Goal: Information Seeking & Learning: Find specific fact

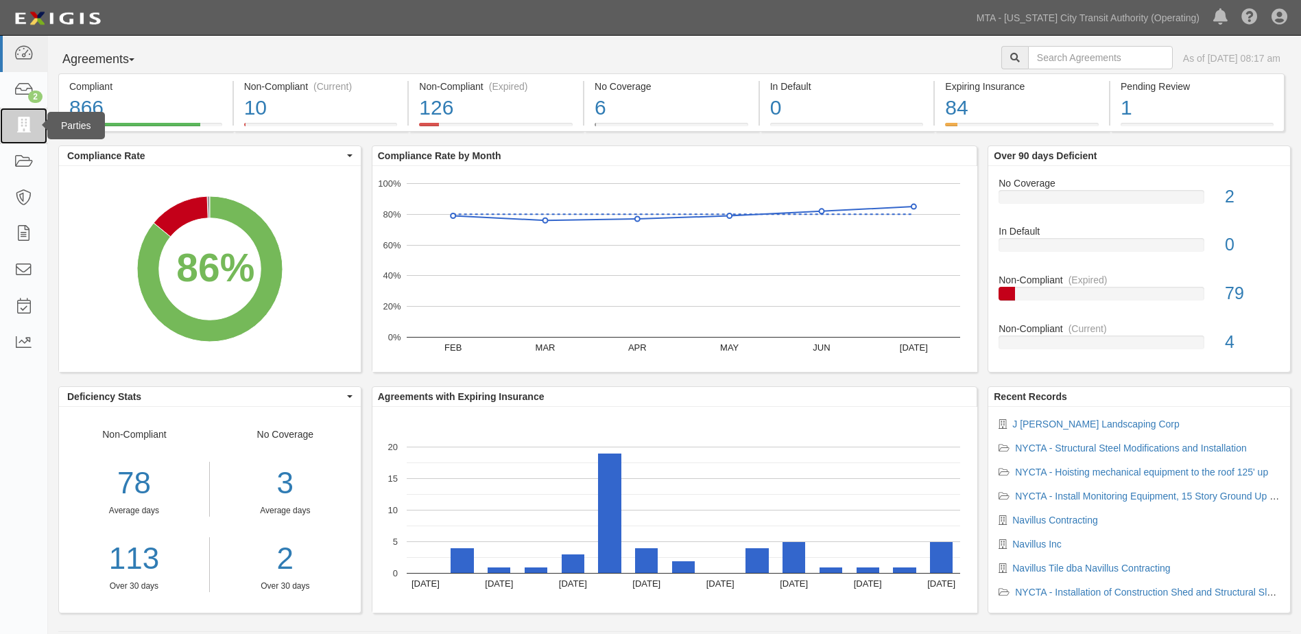
click at [22, 125] on icon at bounding box center [23, 126] width 19 height 16
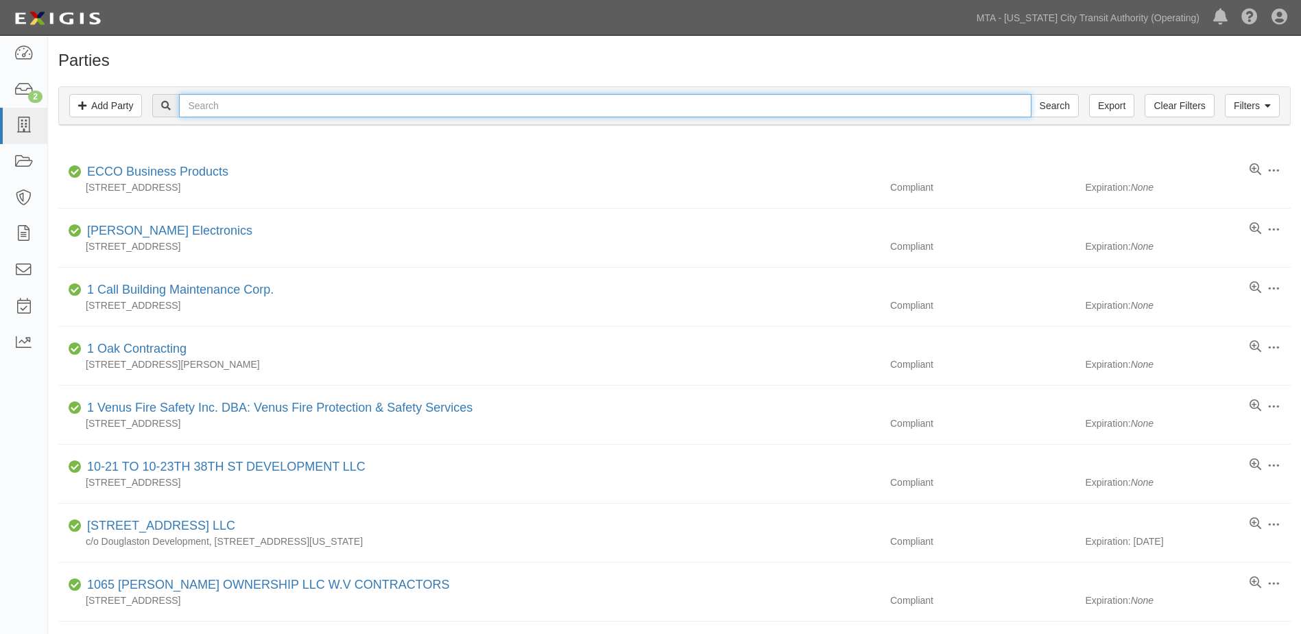
click at [222, 110] on input "text" at bounding box center [605, 105] width 852 height 23
type input "national grid"
click at [1031, 94] on input "Search" at bounding box center [1055, 105] width 48 height 23
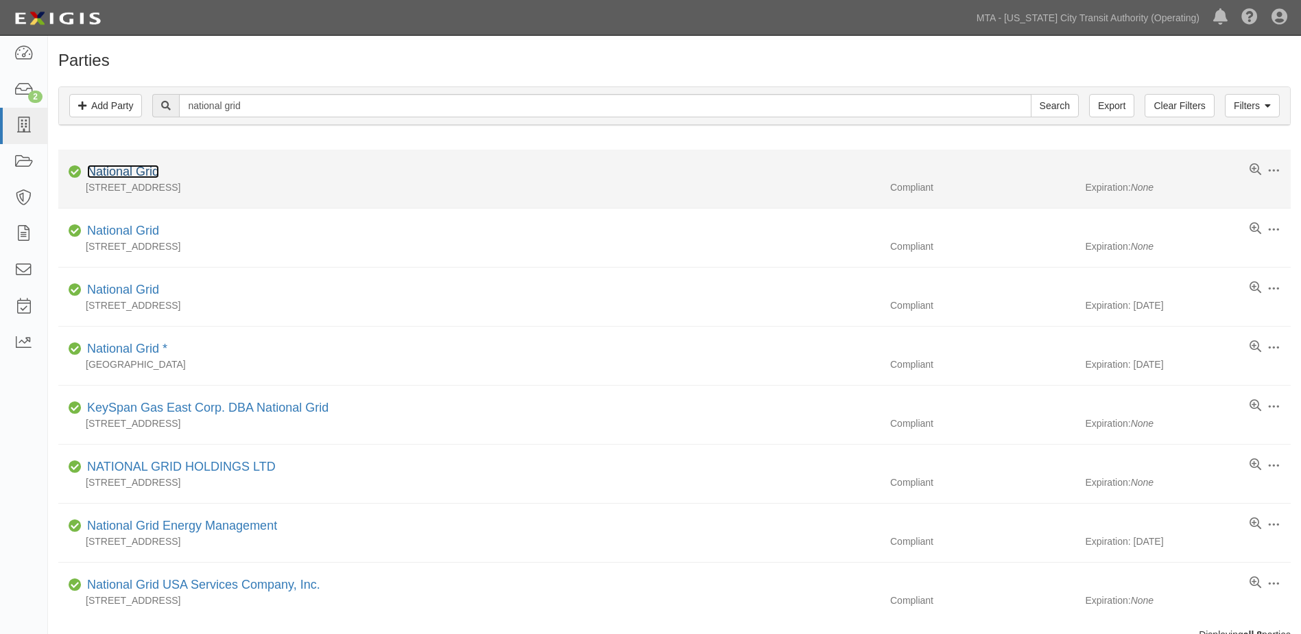
click at [145, 173] on link "National Grid" at bounding box center [123, 172] width 72 height 14
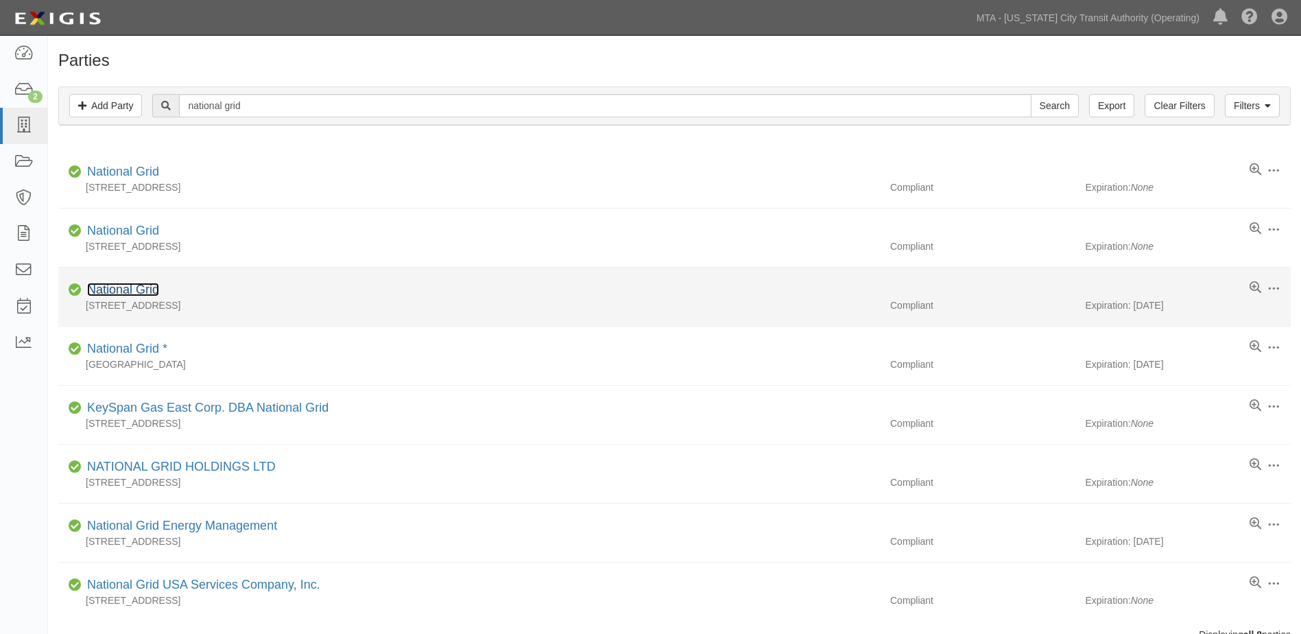
click at [150, 289] on link "National Grid" at bounding box center [123, 290] width 72 height 14
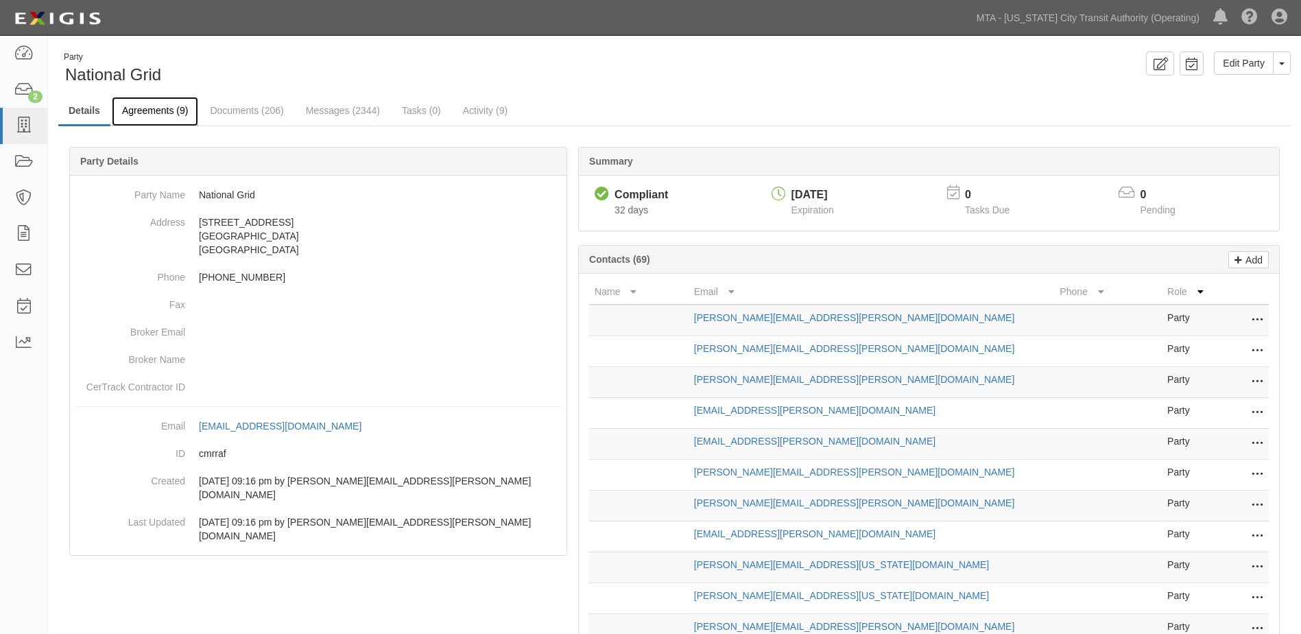
click at [153, 108] on link "Agreements (9)" at bounding box center [155, 111] width 86 height 29
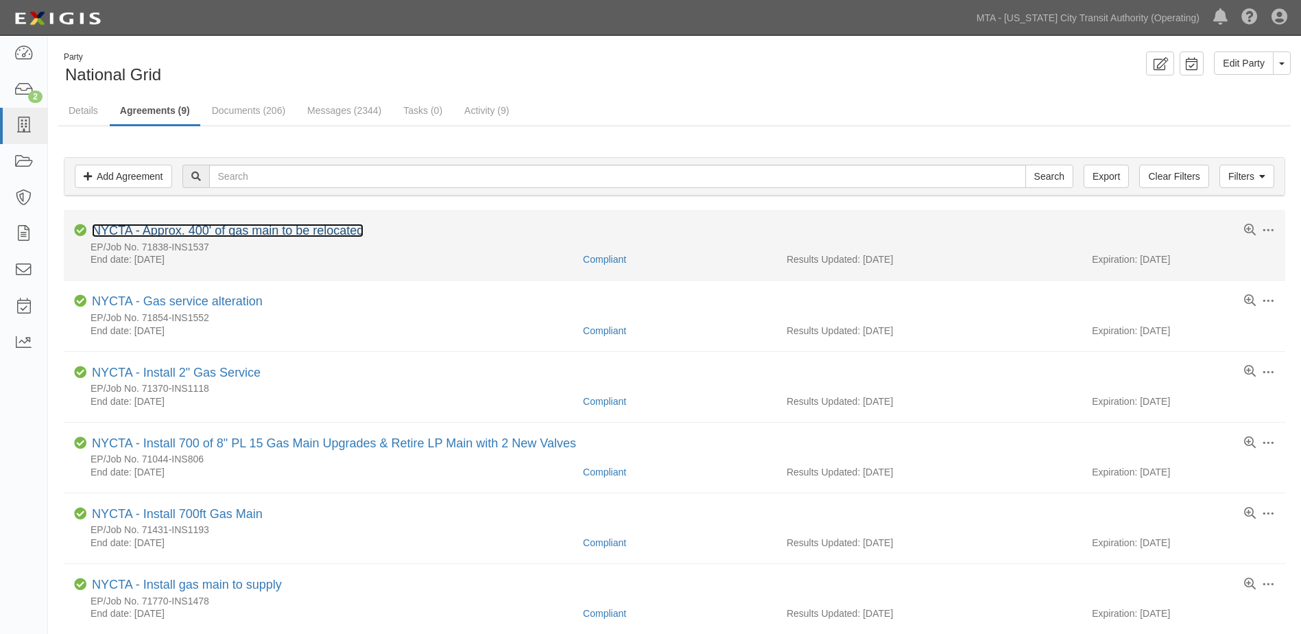
click at [289, 234] on link "NYCTA - Approx. 400' of gas main to be relocated" at bounding box center [228, 231] width 272 height 14
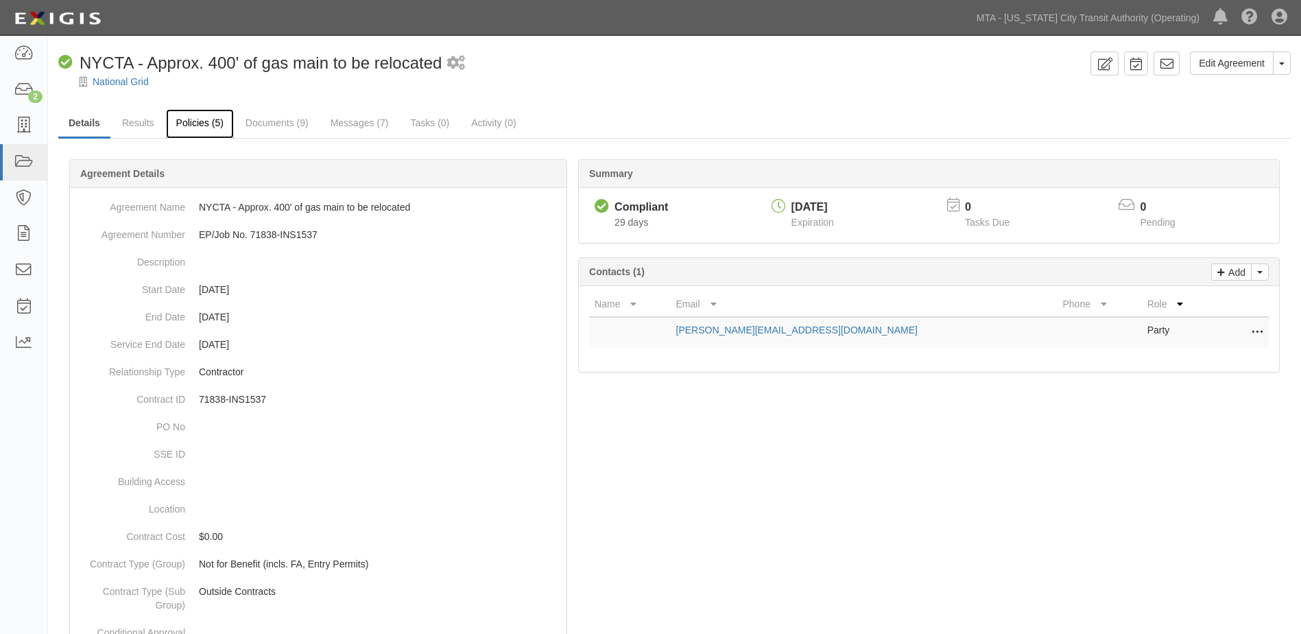
click at [208, 123] on link "Policies (5)" at bounding box center [200, 123] width 68 height 29
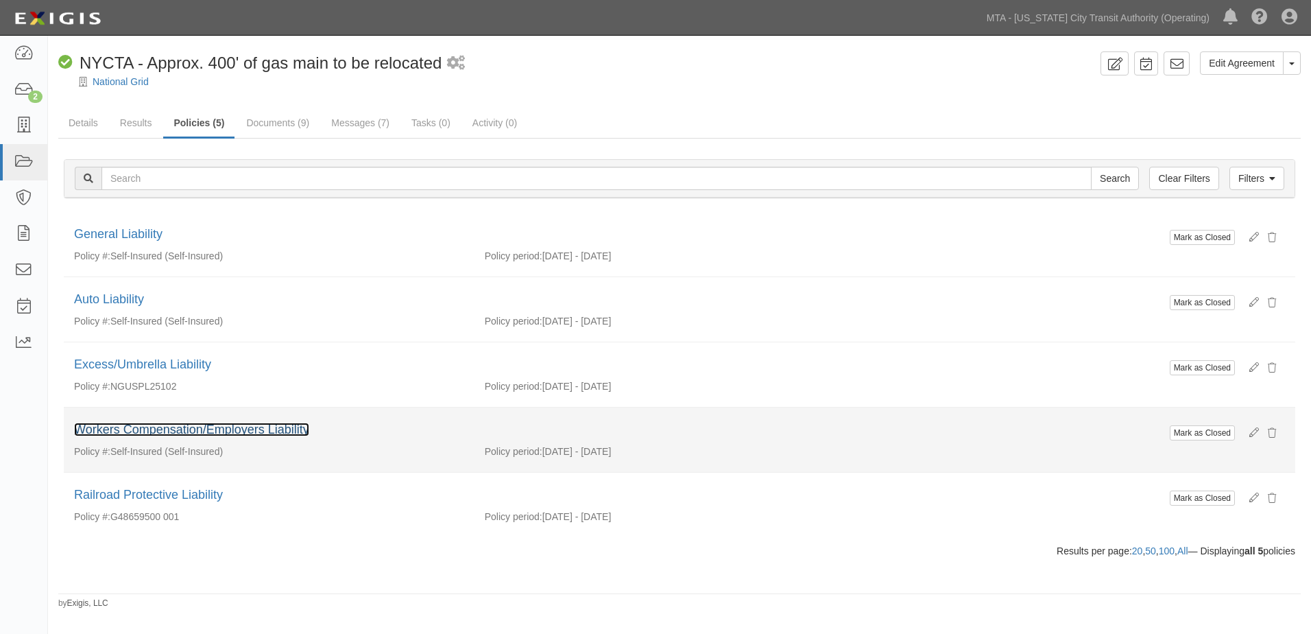
click at [253, 429] on link "Workers Compensation/Employers Liability" at bounding box center [191, 429] width 235 height 14
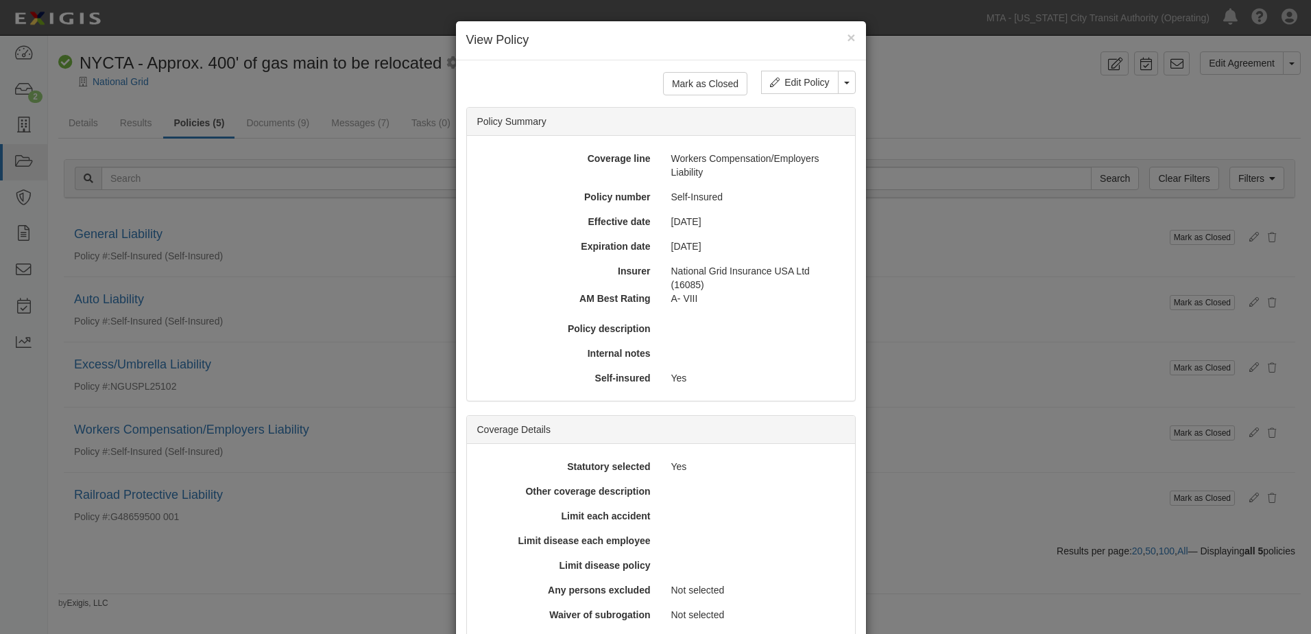
scroll to position [188, 0]
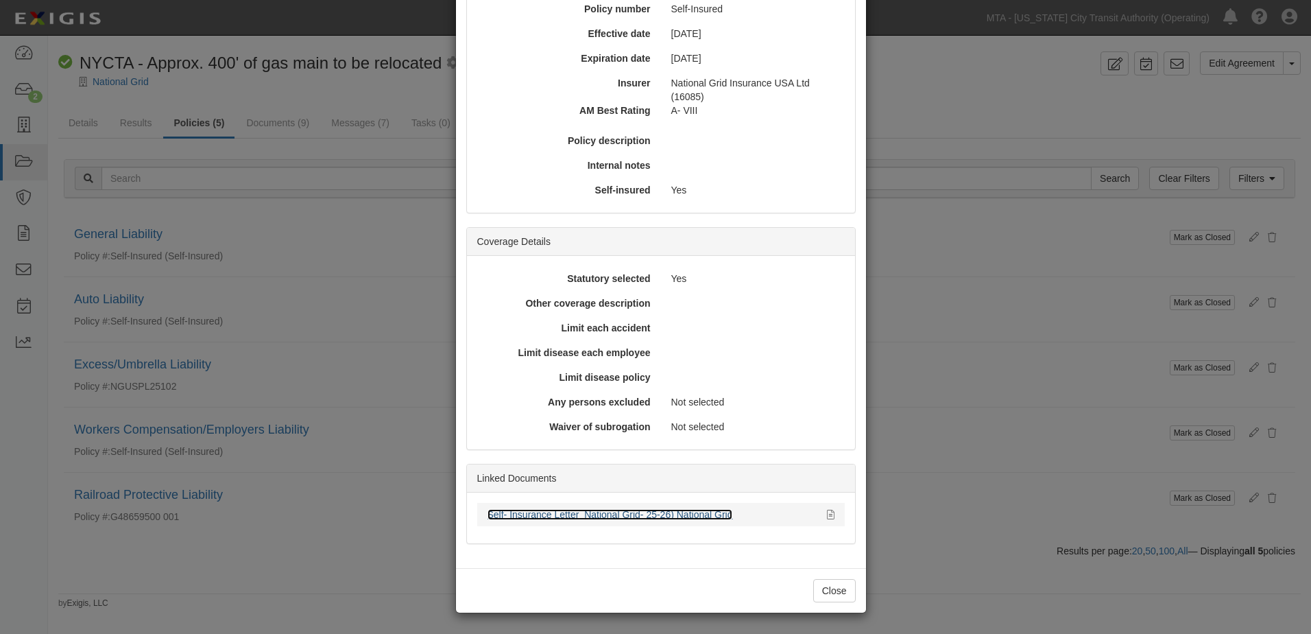
click at [589, 516] on link "Self- Insurance Letter_National Grid- 25-26) National Grid" at bounding box center [611, 514] width 246 height 11
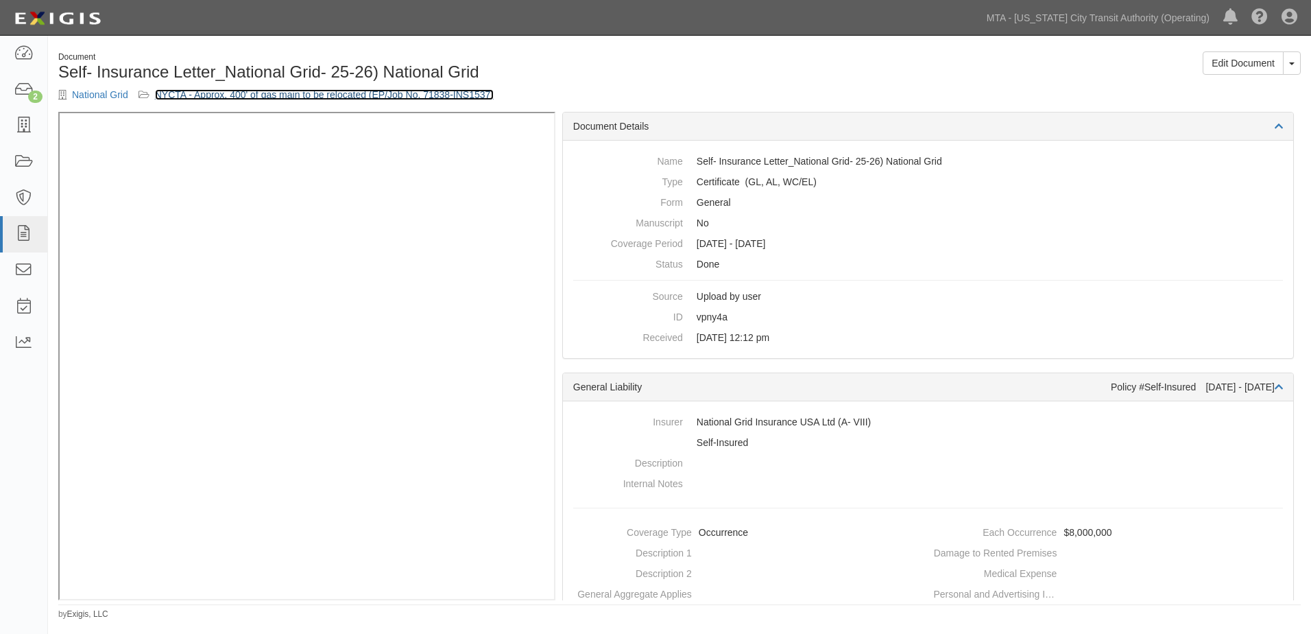
drag, startPoint x: 220, startPoint y: 94, endPoint x: 239, endPoint y: 98, distance: 19.0
click at [220, 94] on link "NYCTA - Approx. 400' of gas main to be relocated (EP/Job No. 71838-INS1537)" at bounding box center [324, 94] width 339 height 11
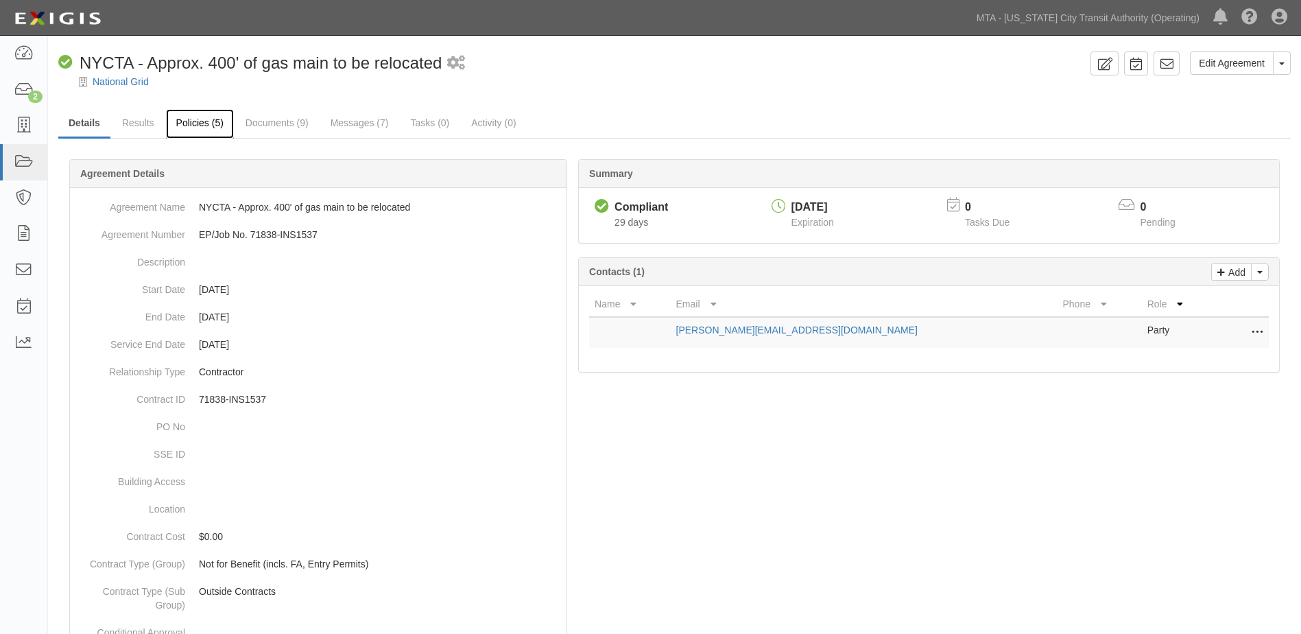
click at [208, 128] on link "Policies (5)" at bounding box center [200, 123] width 68 height 29
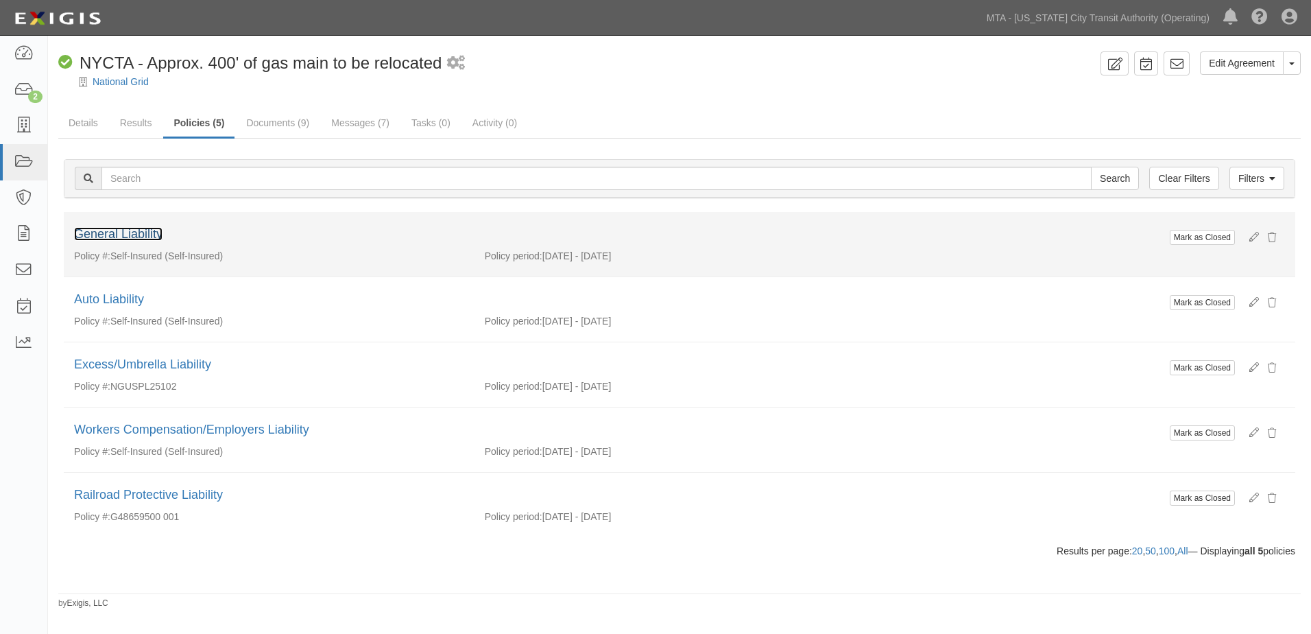
click at [122, 236] on link "General Liability" at bounding box center [118, 234] width 88 height 14
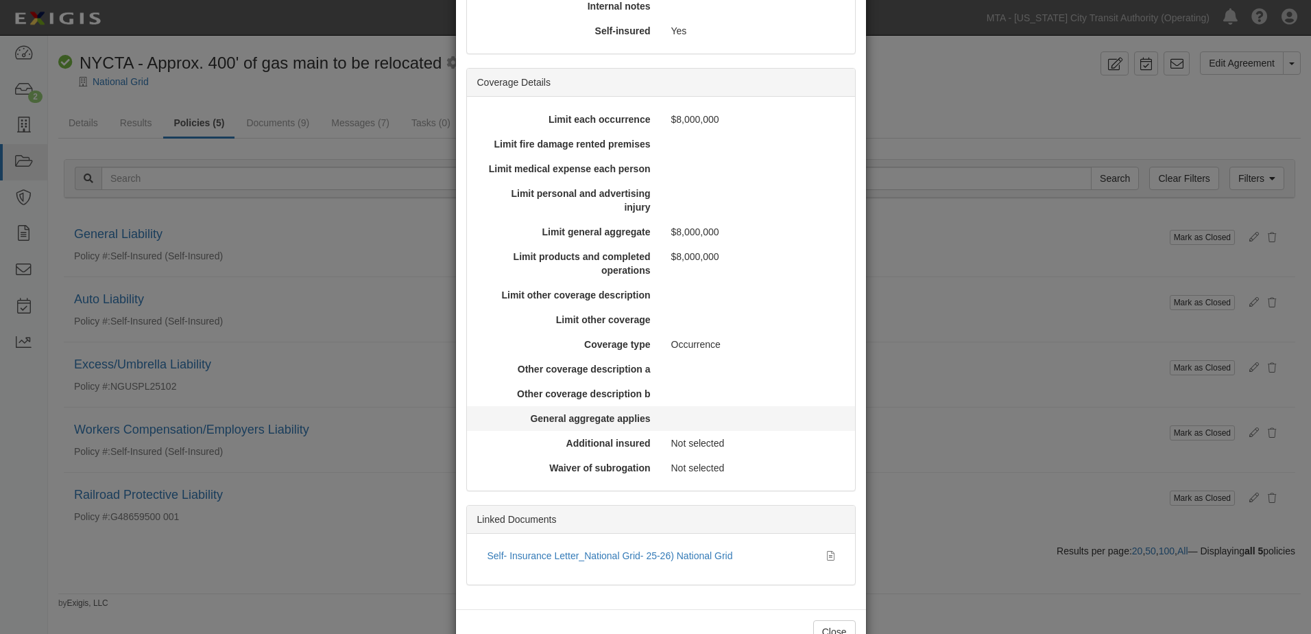
scroll to position [374, 0]
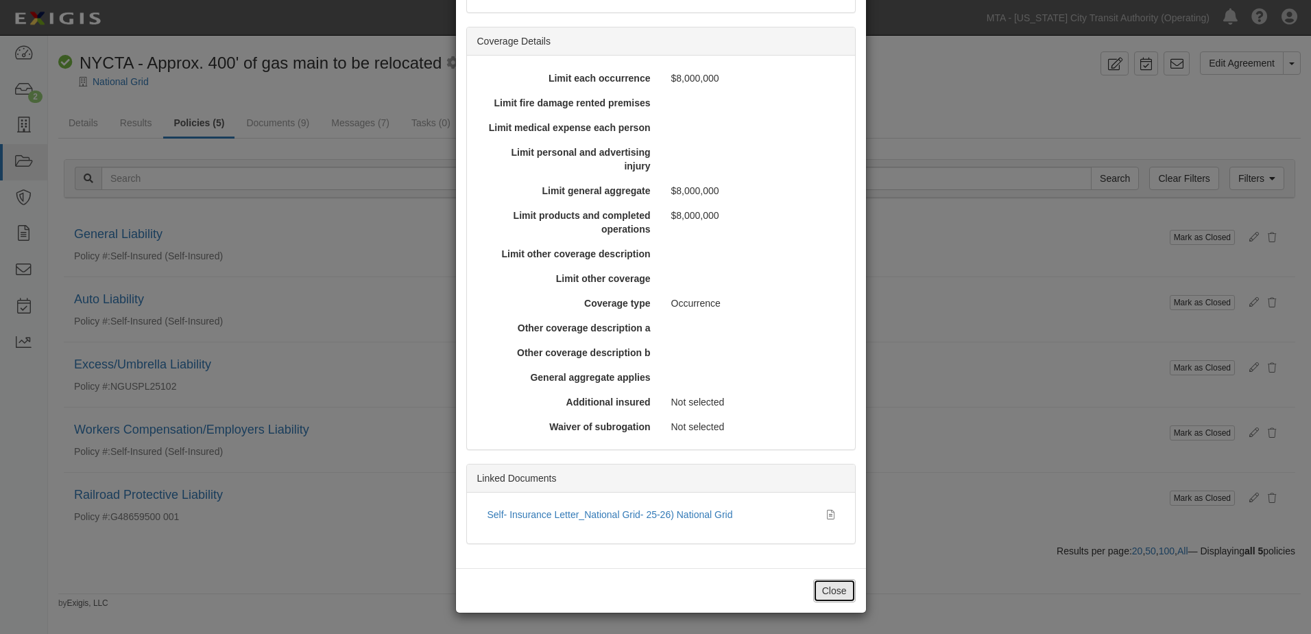
click at [828, 597] on button "Close" at bounding box center [834, 590] width 43 height 23
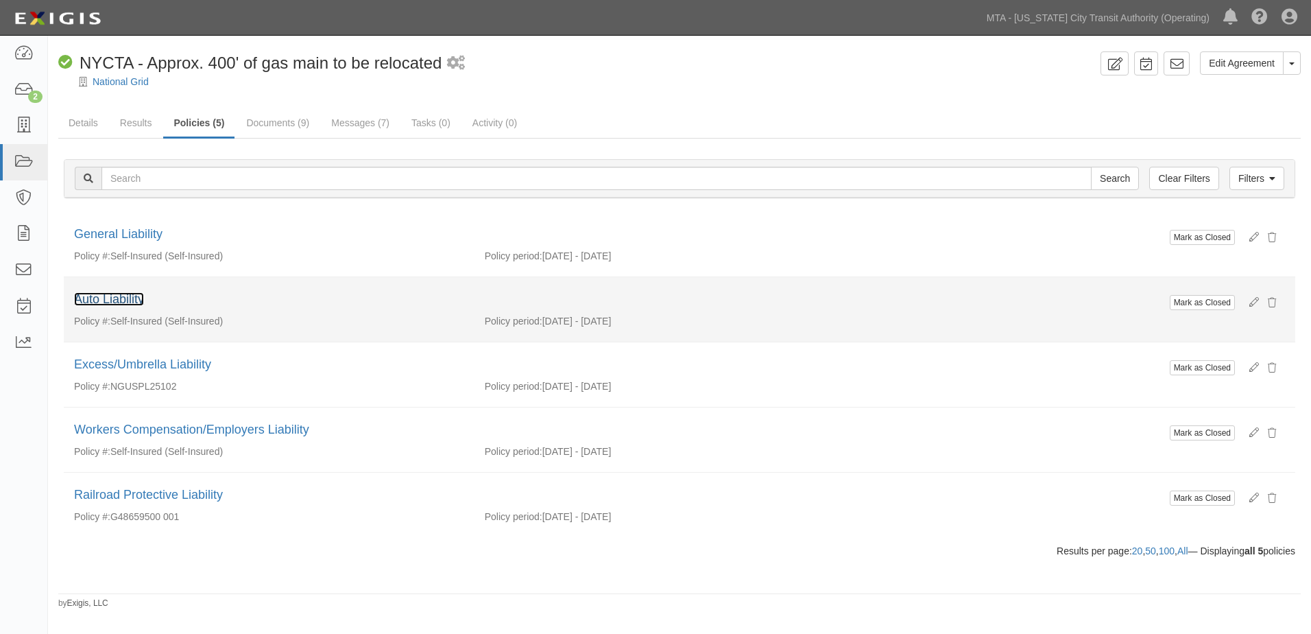
click at [96, 301] on link "Auto Liability" at bounding box center [109, 299] width 70 height 14
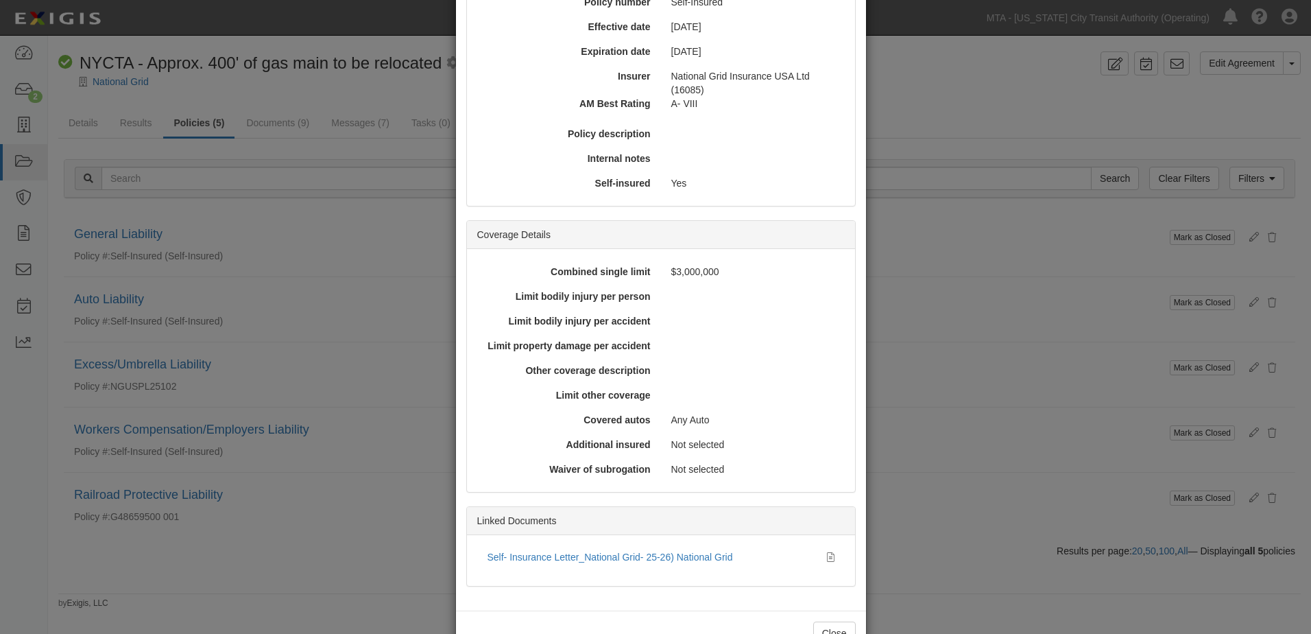
scroll to position [224, 0]
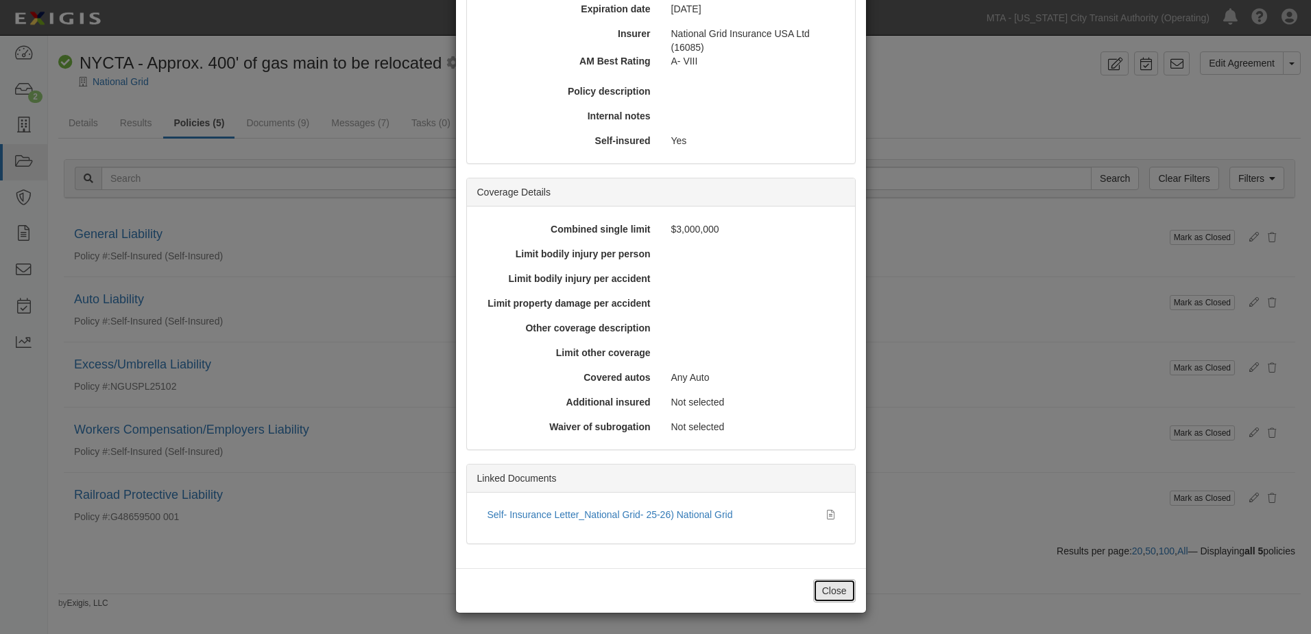
click at [839, 592] on button "Close" at bounding box center [834, 590] width 43 height 23
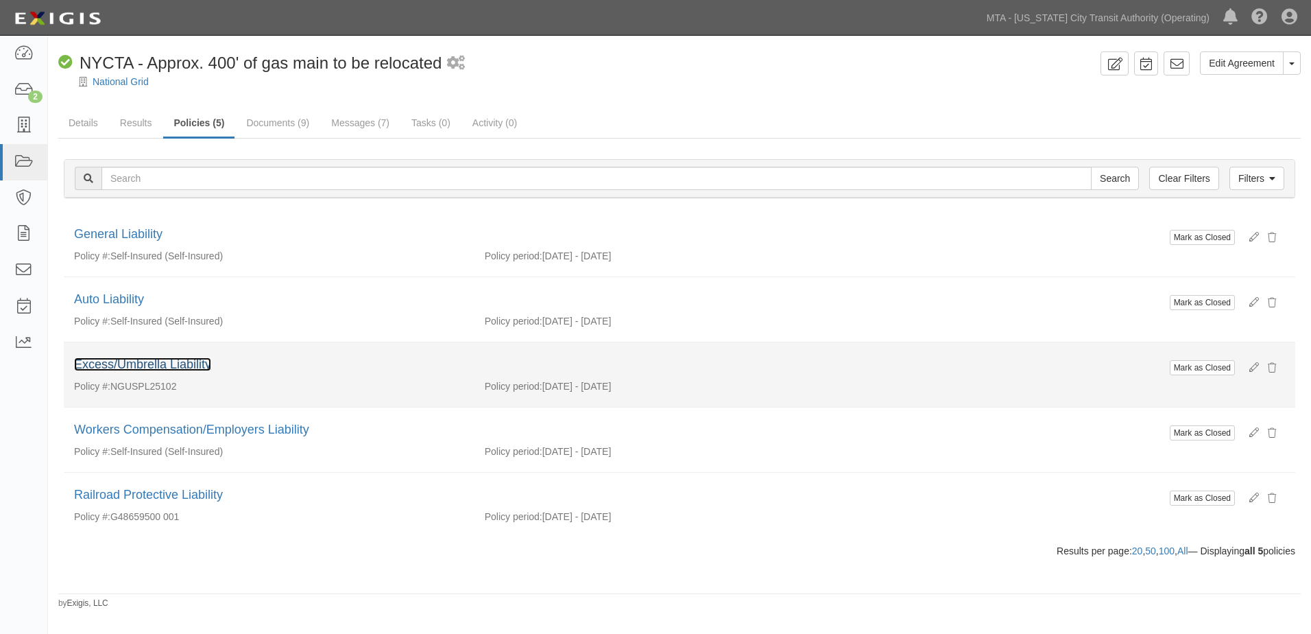
click at [159, 363] on link "Excess/Umbrella Liability" at bounding box center [142, 364] width 137 height 14
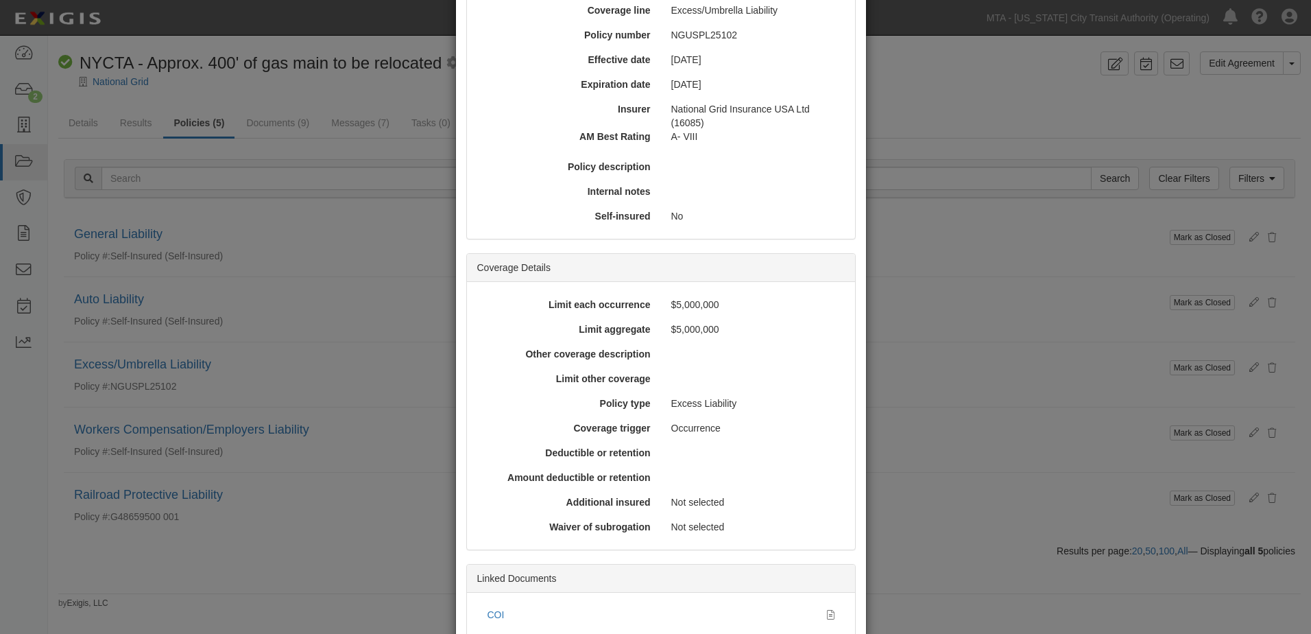
scroll to position [248, 0]
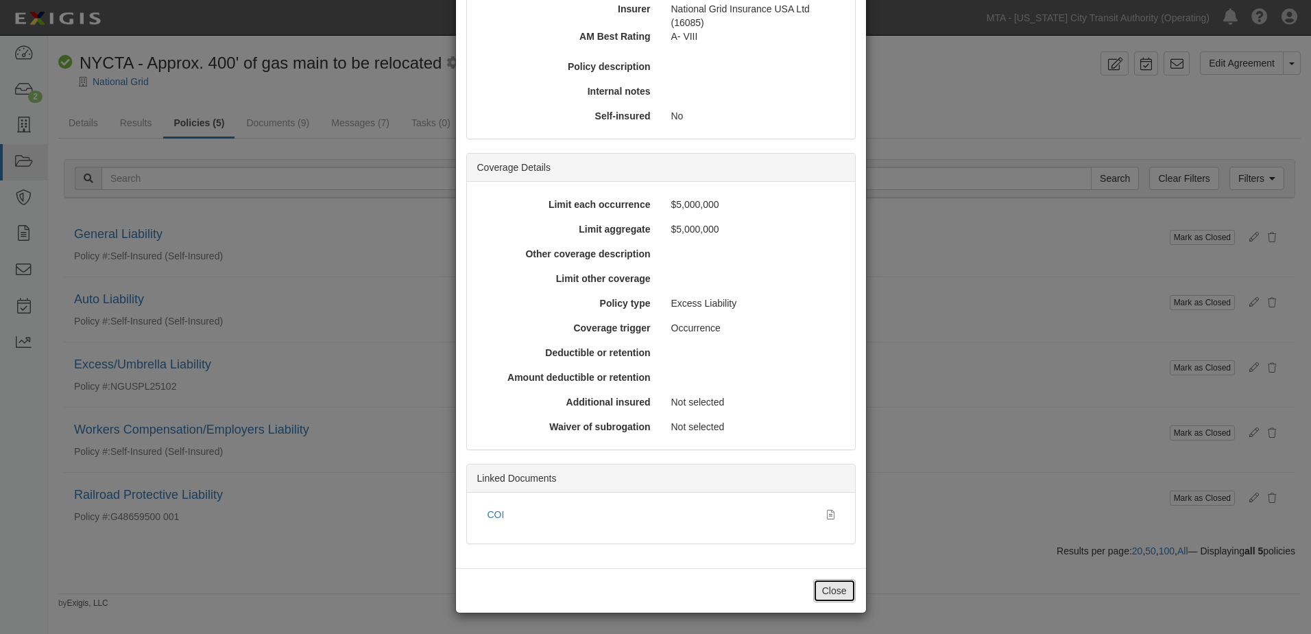
click at [824, 595] on button "Close" at bounding box center [834, 590] width 43 height 23
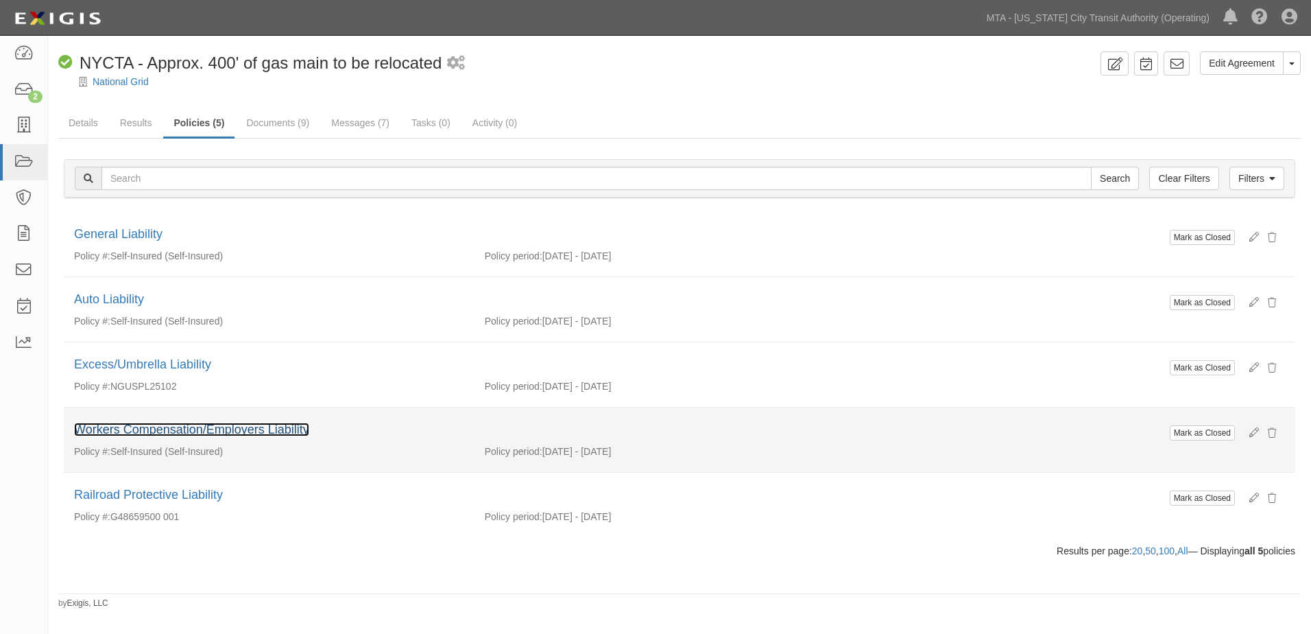
click at [177, 433] on link "Workers Compensation/Employers Liability" at bounding box center [191, 429] width 235 height 14
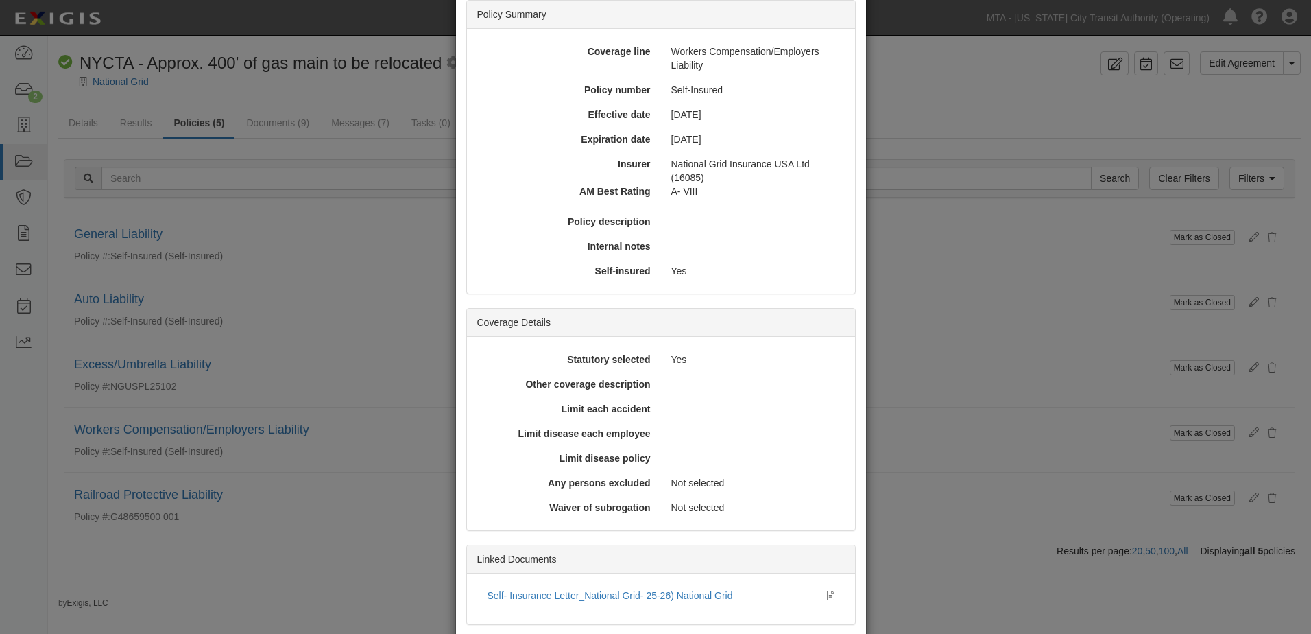
scroll to position [188, 0]
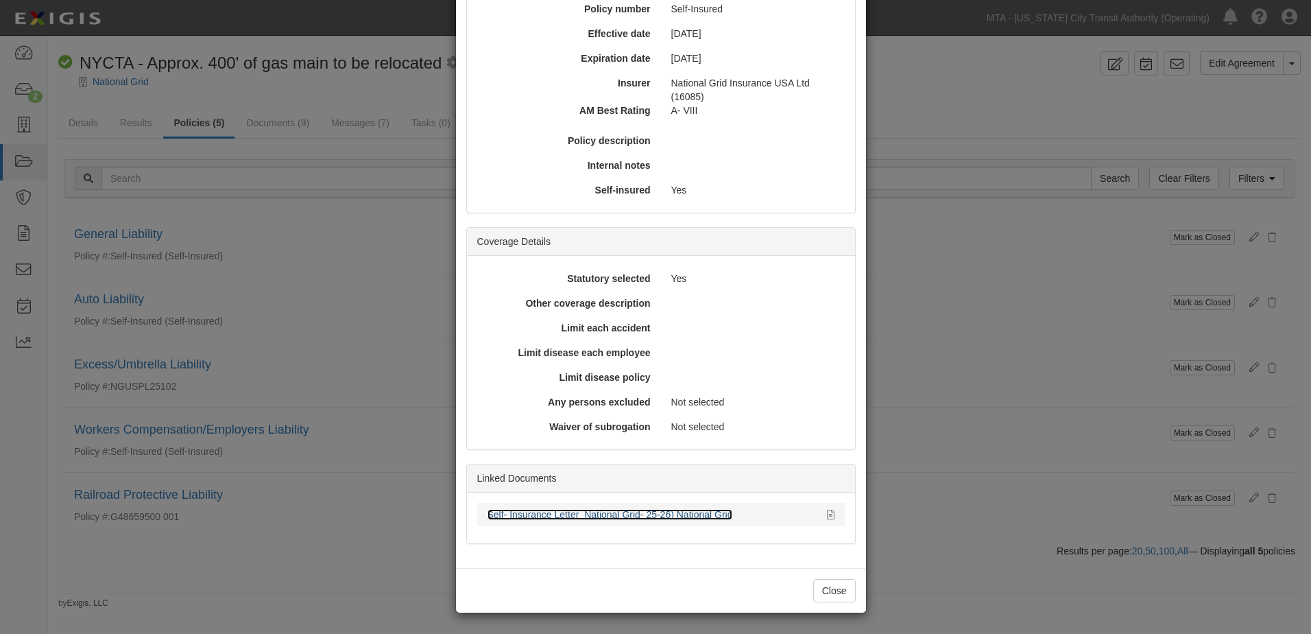
click at [617, 513] on link "Self- Insurance Letter_National Grid- 25-26) National Grid" at bounding box center [611, 514] width 246 height 11
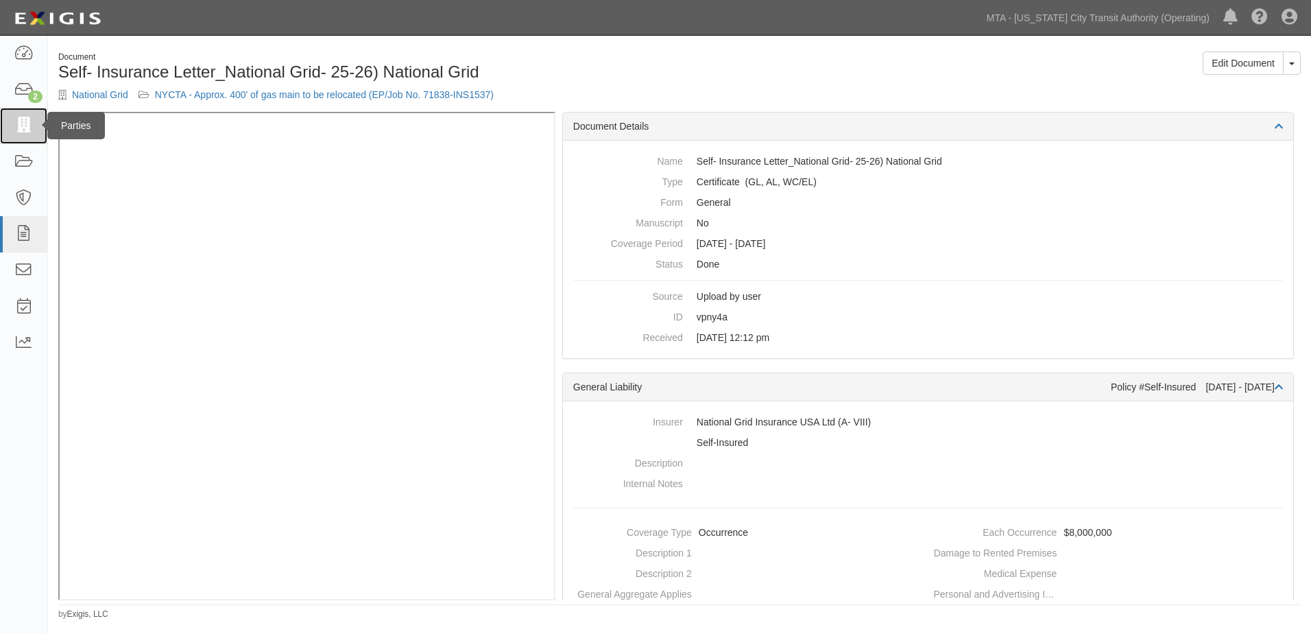
click at [22, 115] on link at bounding box center [23, 126] width 47 height 36
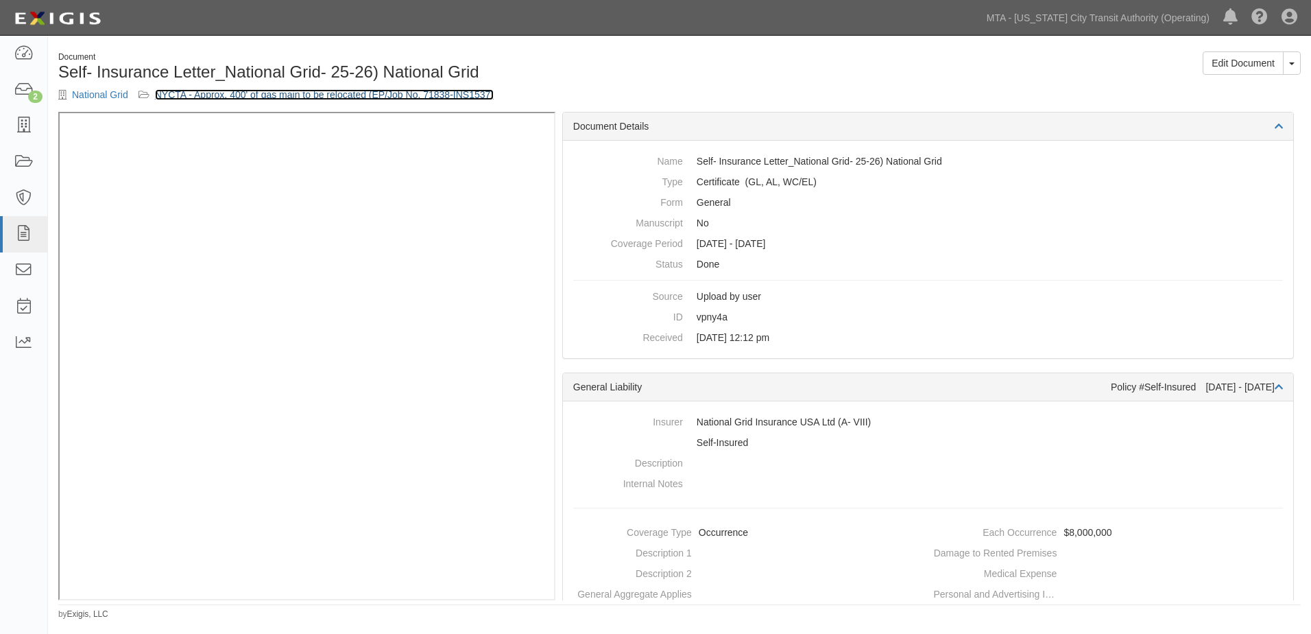
click at [313, 93] on link "NYCTA - Approx. 400' of gas main to be relocated (EP/Job No. 71838-INS1537)" at bounding box center [324, 94] width 339 height 11
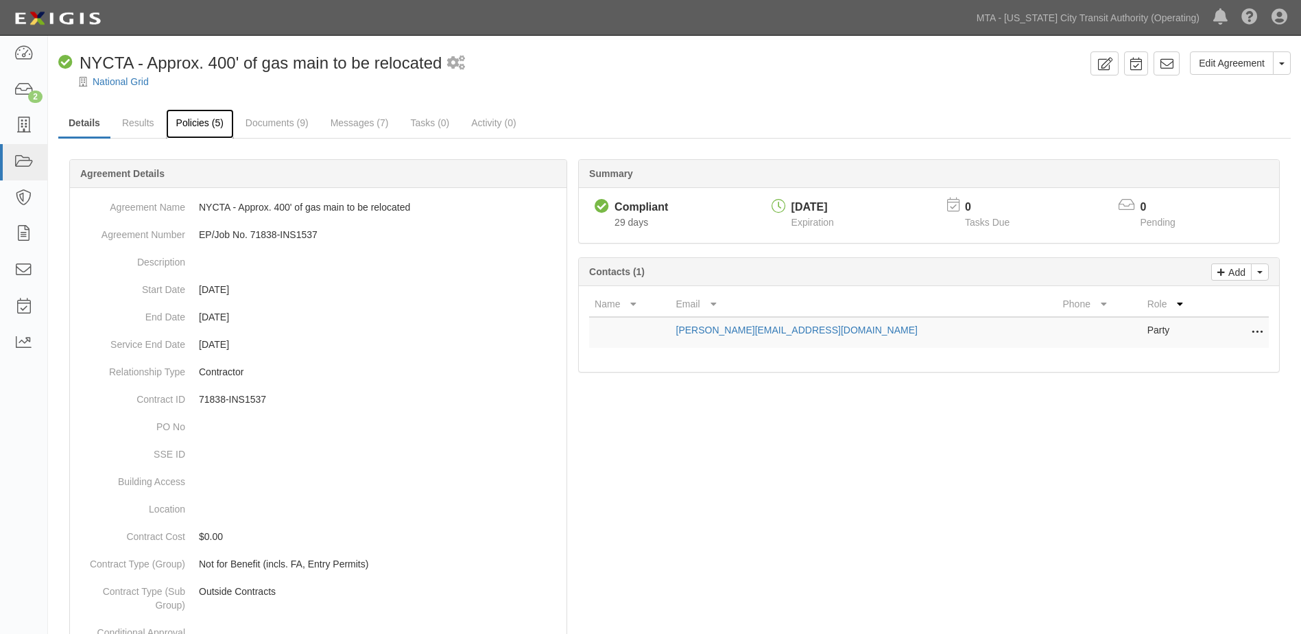
click at [201, 126] on link "Policies (5)" at bounding box center [200, 123] width 68 height 29
